Goal: Task Accomplishment & Management: Complete application form

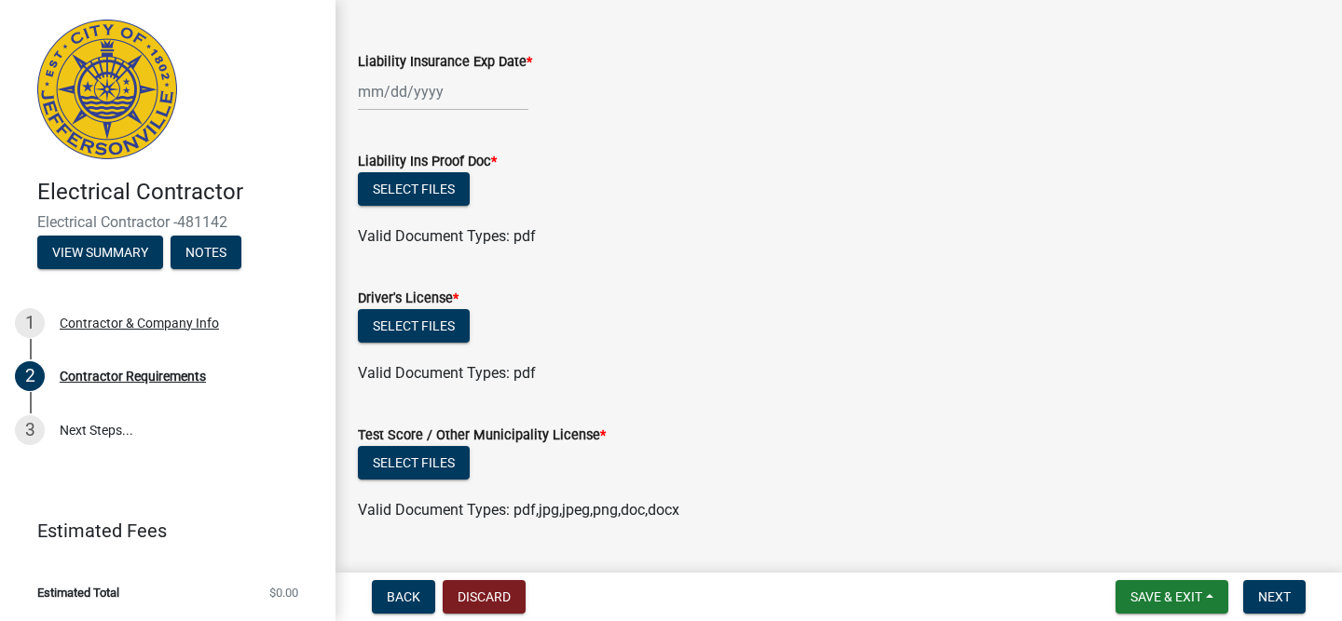
scroll to position [54, 0]
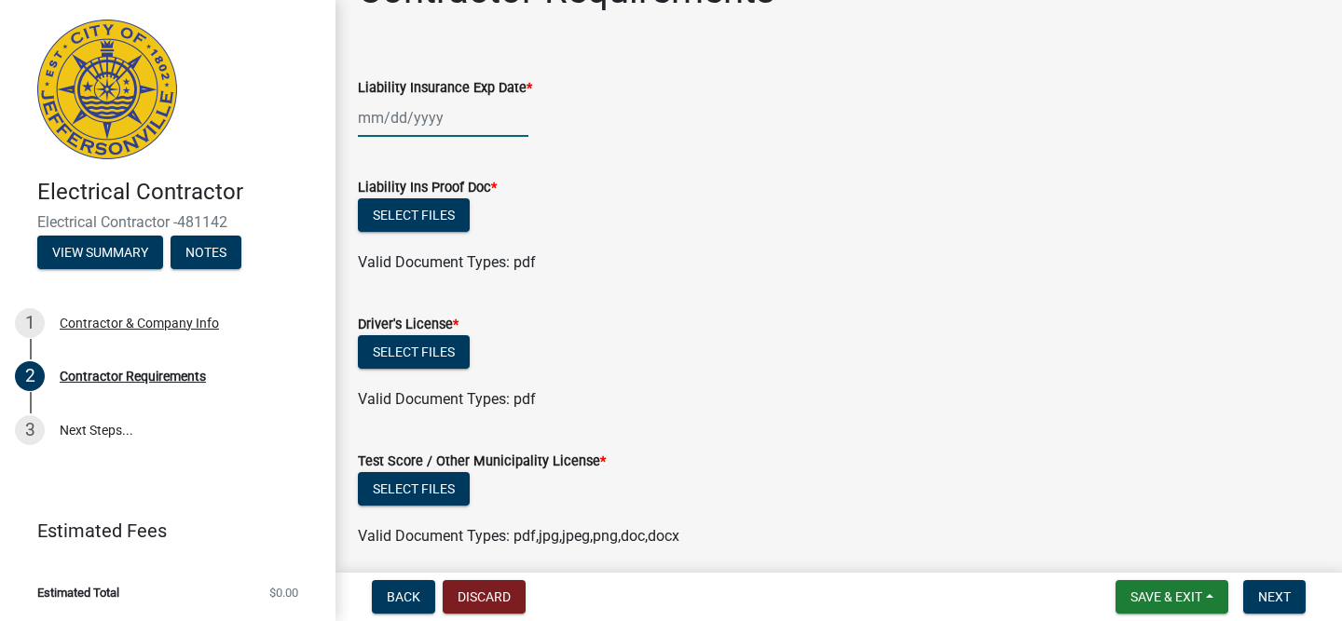
click at [361, 116] on div at bounding box center [443, 118] width 170 height 38
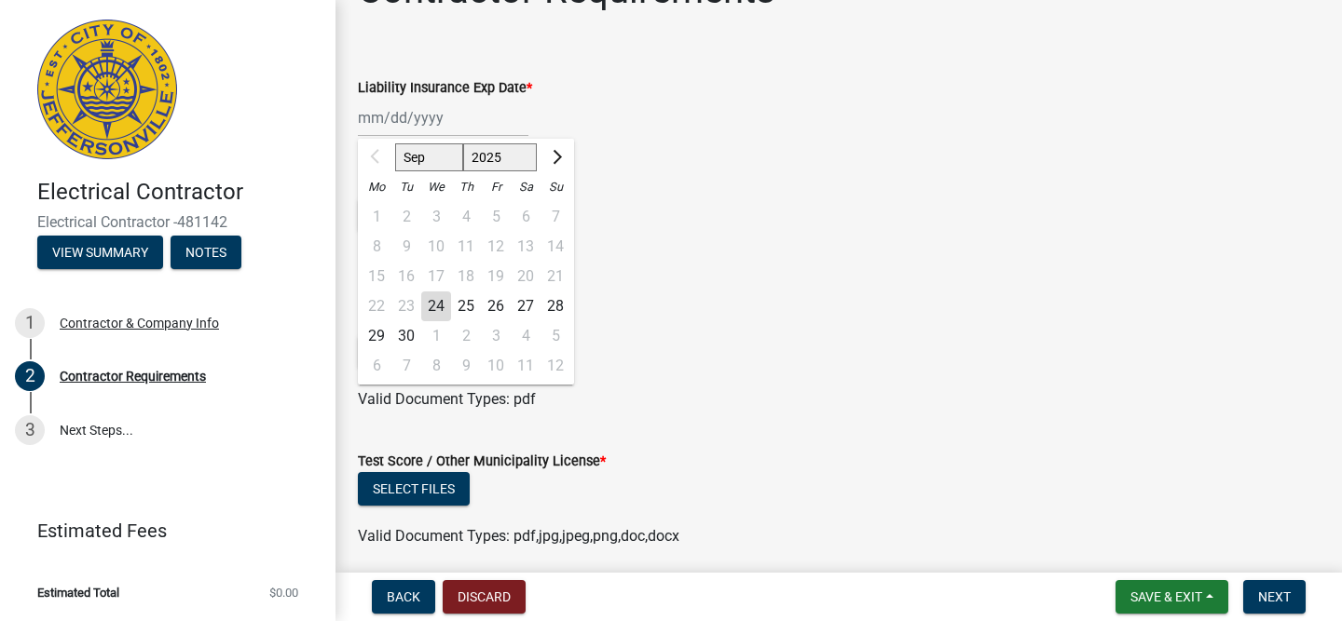
click at [526, 154] on select "2025 2026 2027 2028 2029 2030 2031 2032 2033 2034 2035 2036 2037 2038 2039 2040…" at bounding box center [500, 157] width 75 height 28
select select "2026"
click at [463, 143] on select "2025 2026 2027 2028 2029 2030 2031 2032 2033 2034 2035 2036 2037 2038 2039 2040…" at bounding box center [500, 157] width 75 height 28
click at [432, 157] on select "Jan Feb Mar Apr May Jun [DATE] Aug Sep Oct Nov Dec" at bounding box center [432, 157] width 75 height 28
select select "4"
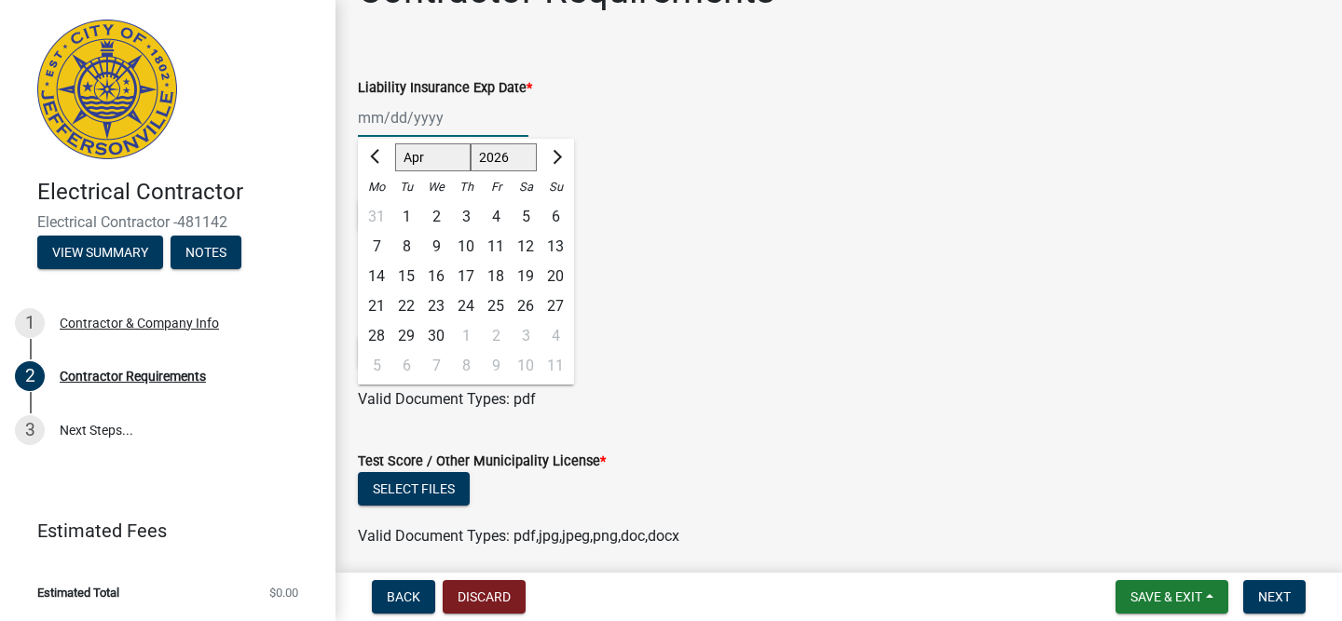
click at [395, 143] on select "Jan Feb Mar Apr May Jun [DATE] Aug Sep Oct Nov Dec" at bounding box center [432, 157] width 75 height 28
click at [410, 275] on div "14" at bounding box center [406, 277] width 30 height 30
type input "[DATE]"
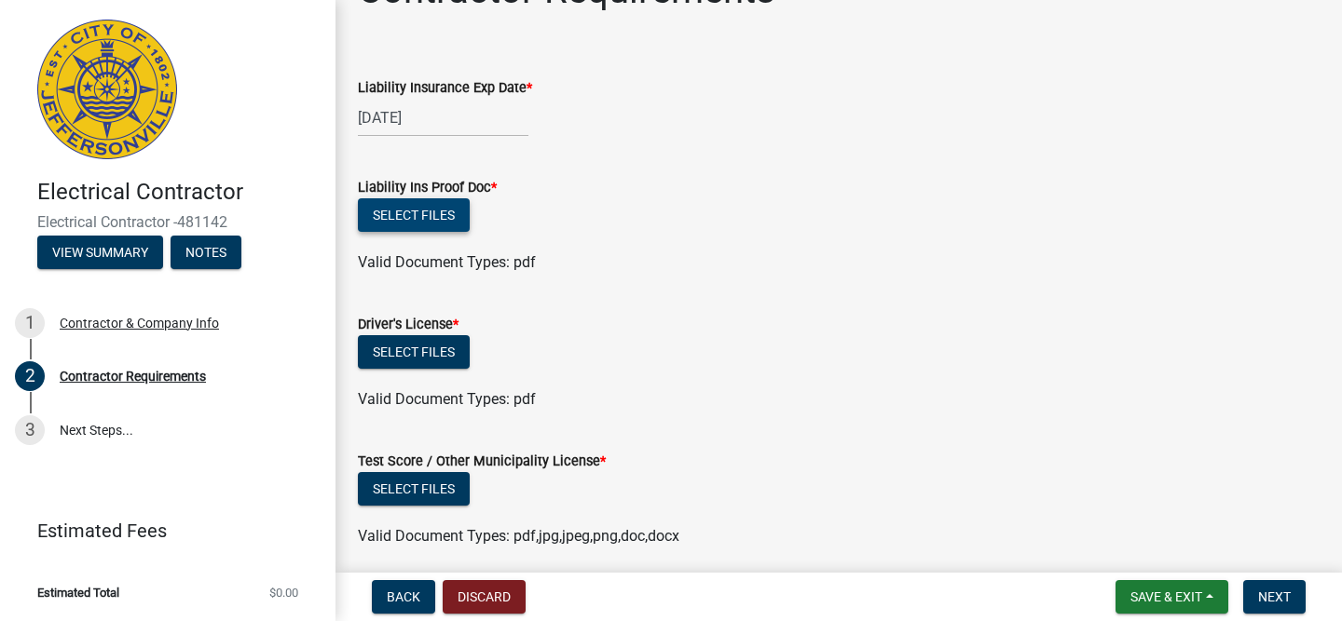
click at [432, 219] on button "Select files" at bounding box center [414, 215] width 112 height 34
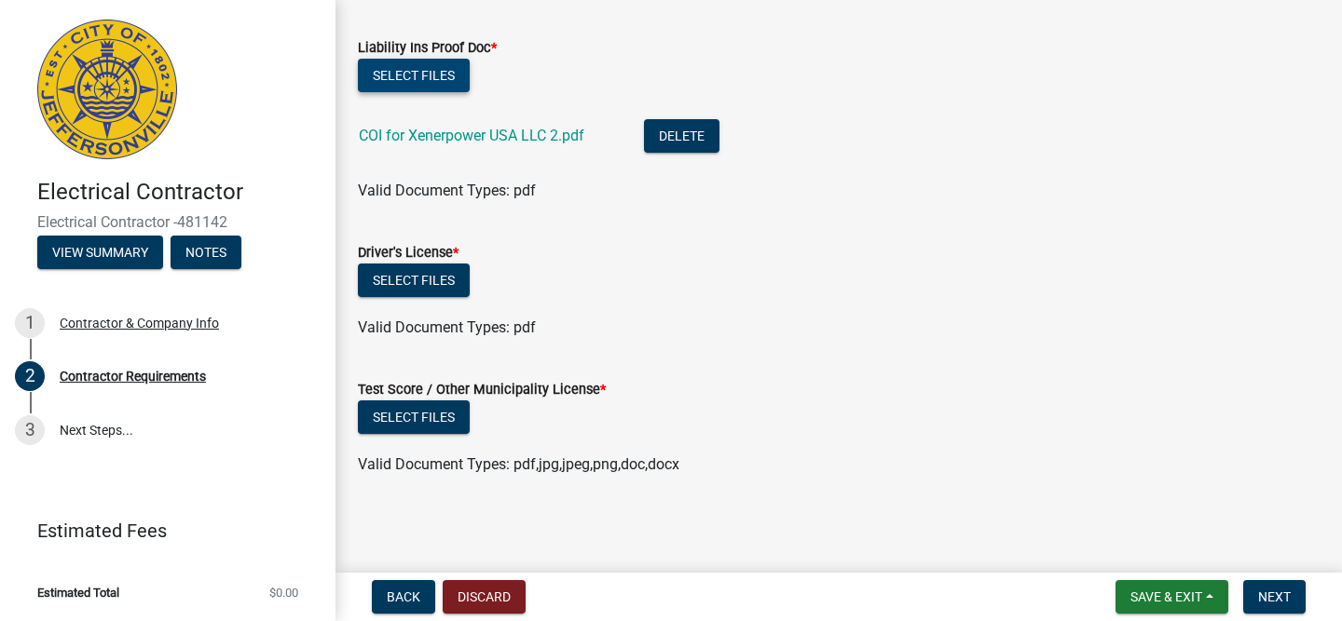
scroll to position [193, 0]
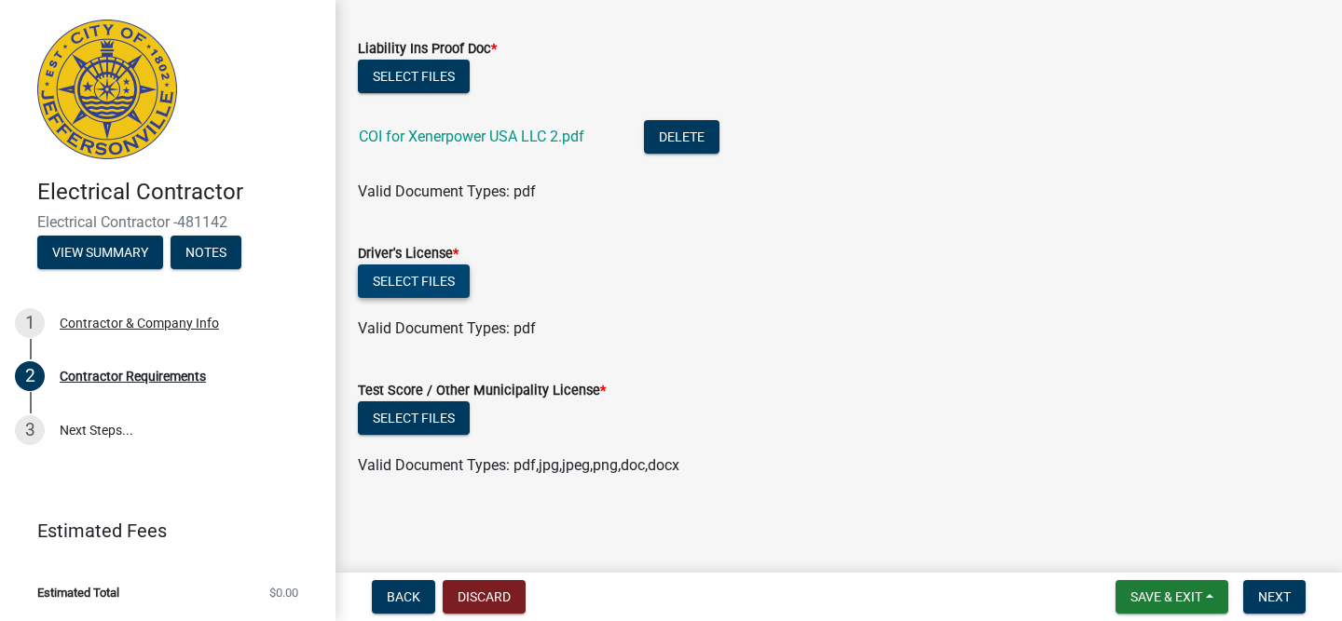
click at [452, 285] on button "Select files" at bounding box center [414, 282] width 112 height 34
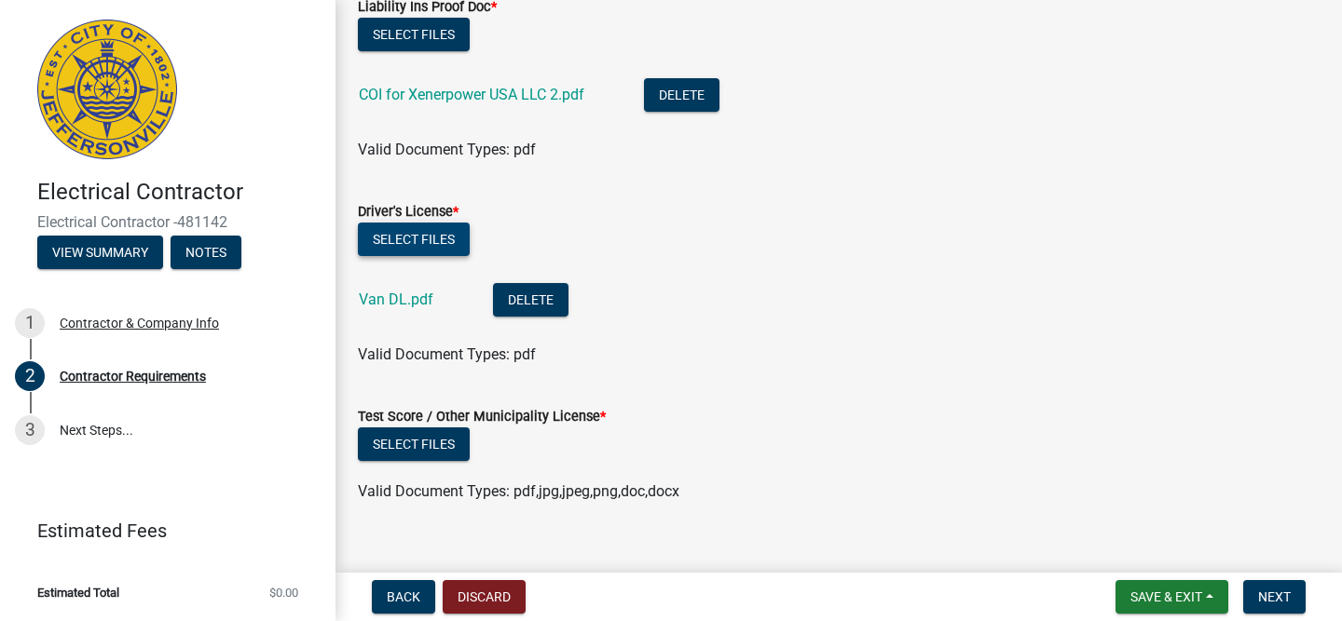
scroll to position [246, 0]
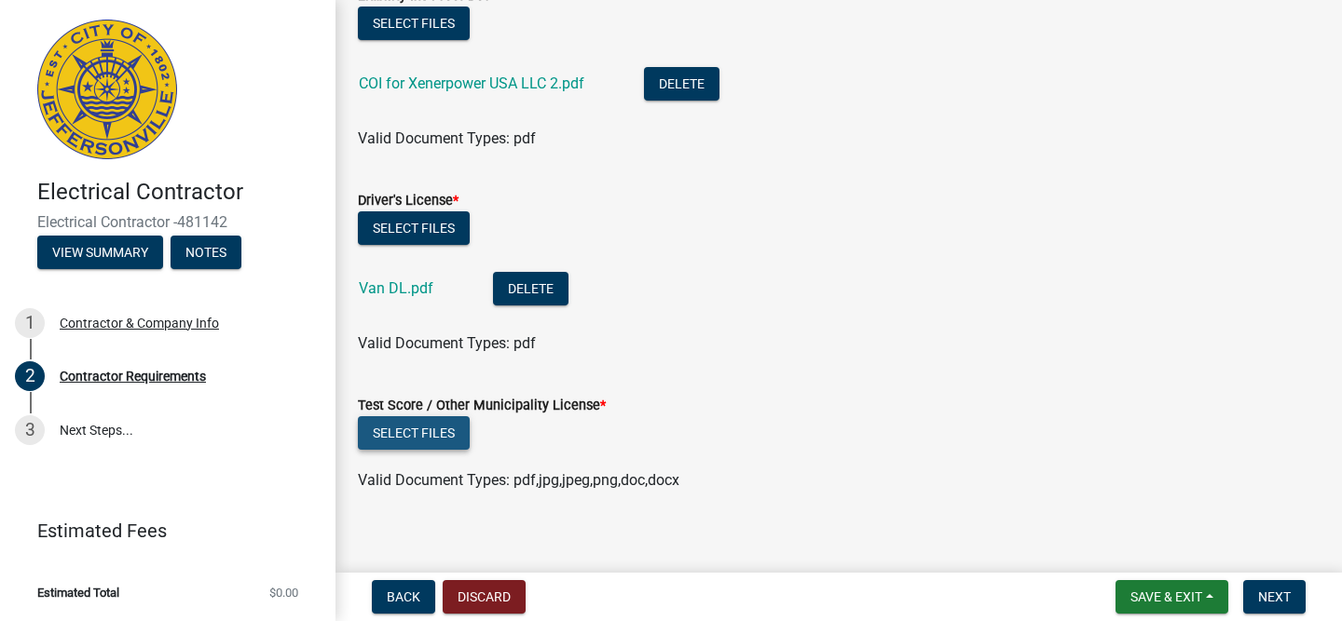
click at [403, 430] on button "Select files" at bounding box center [414, 433] width 112 height 34
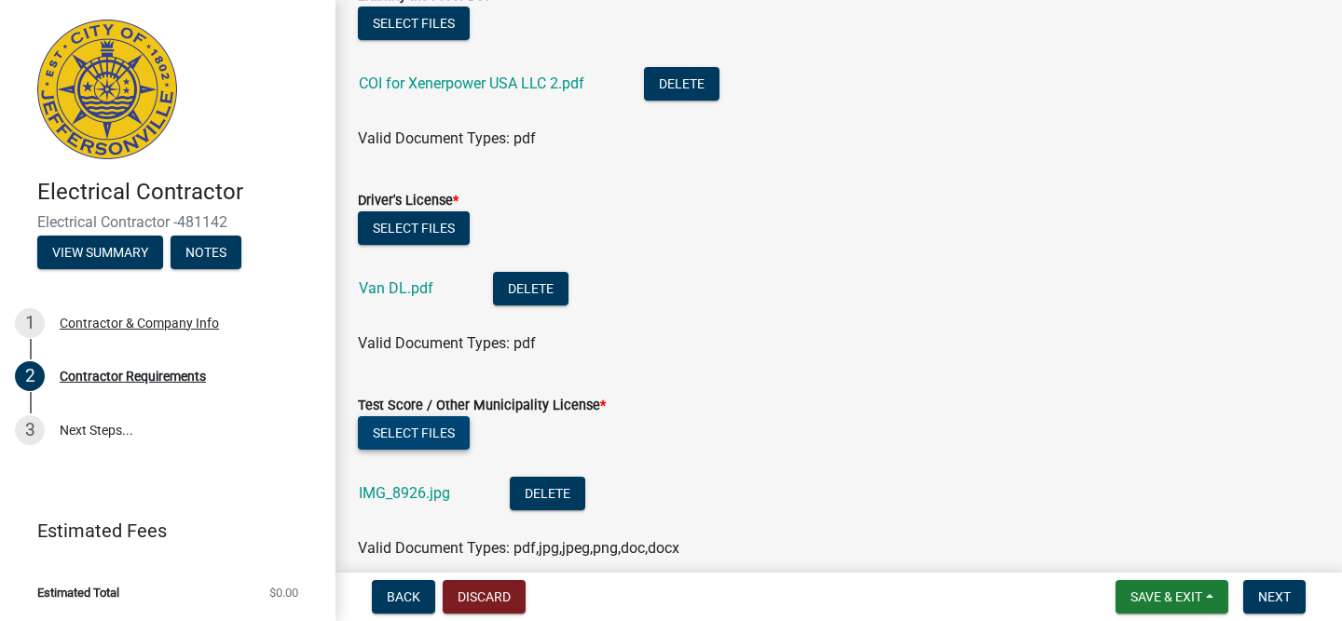
scroll to position [330, 0]
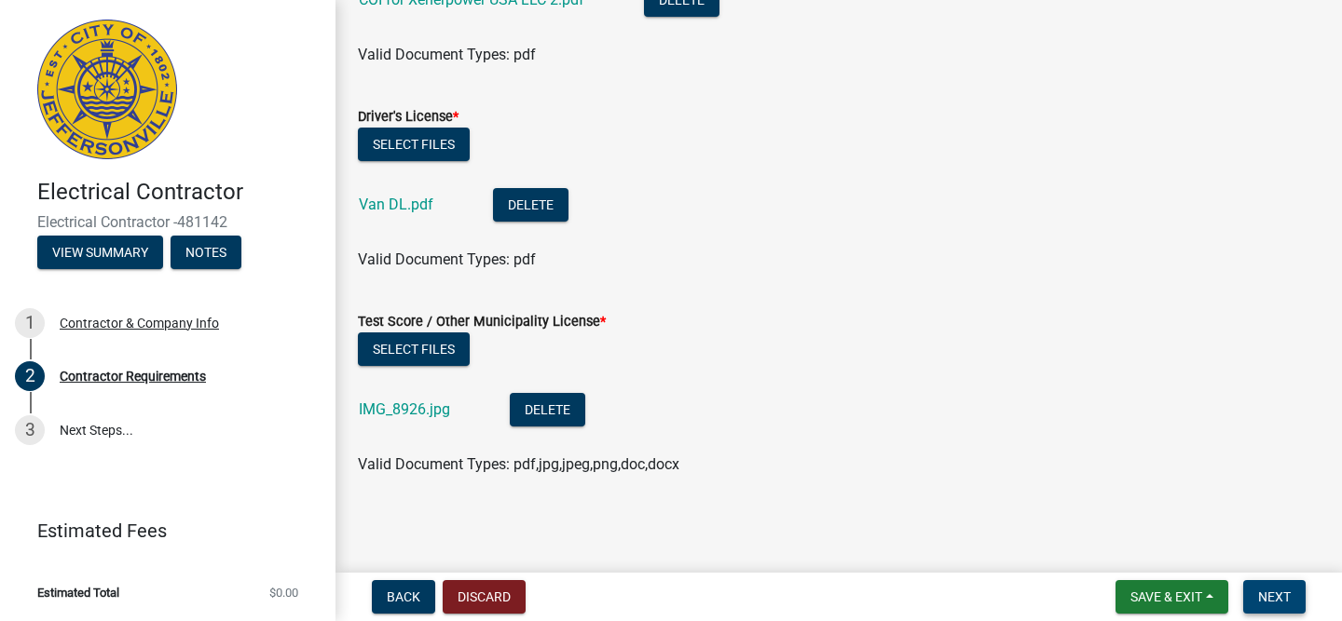
click at [1275, 592] on span "Next" at bounding box center [1274, 597] width 33 height 15
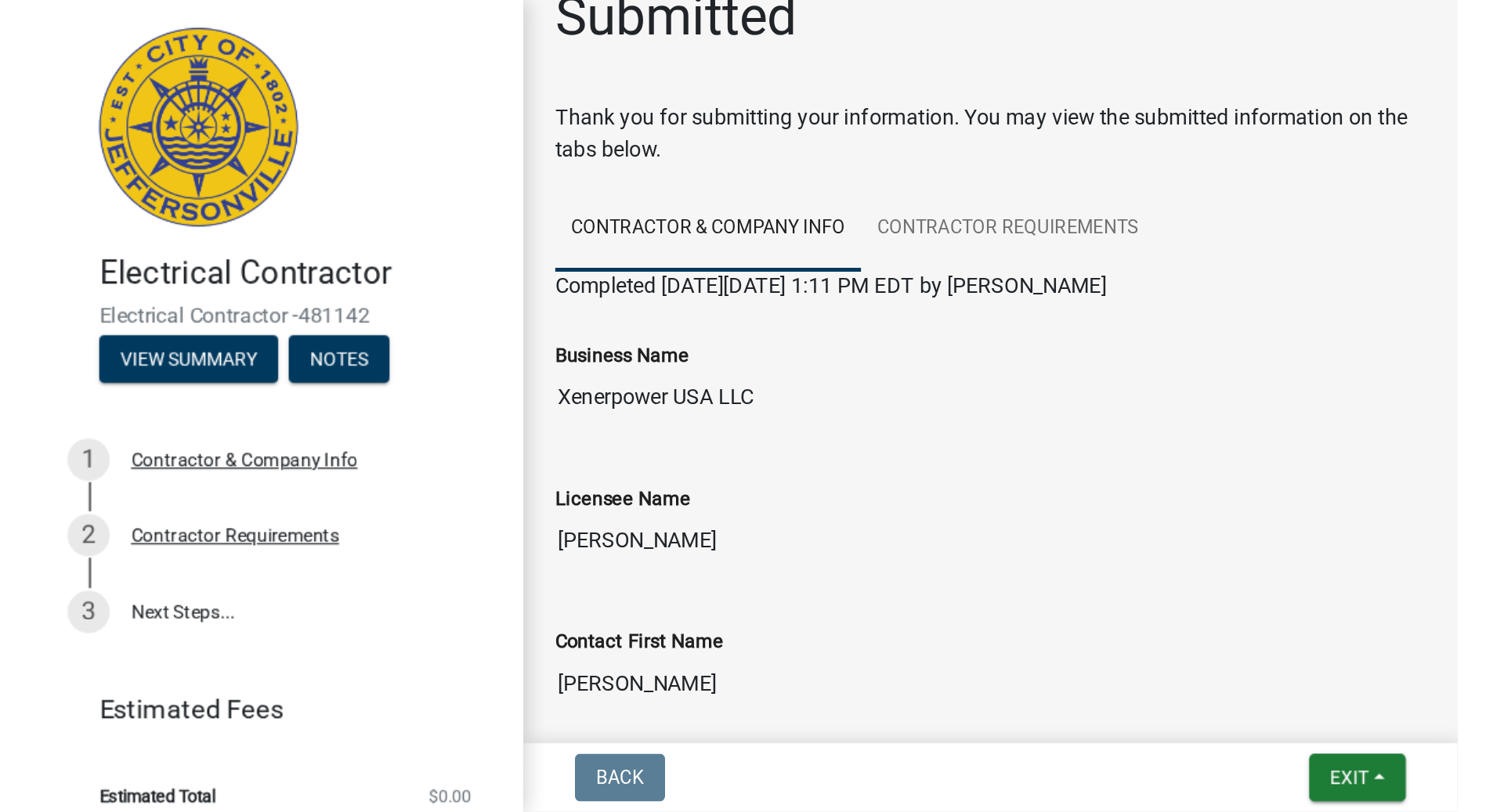
scroll to position [0, 0]
